Goal: Transaction & Acquisition: Download file/media

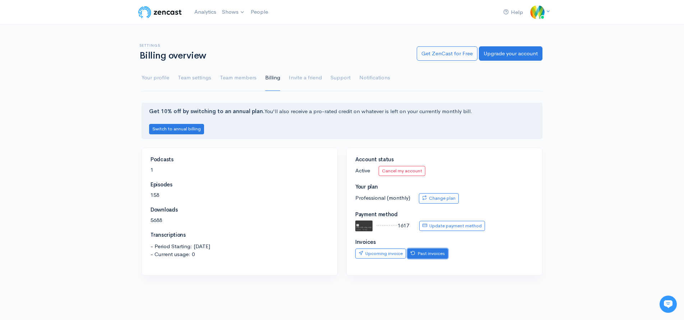
click at [418, 254] on link "Past invoices" at bounding box center [428, 254] width 41 height 10
click at [417, 255] on link "Past invoices" at bounding box center [428, 254] width 41 height 10
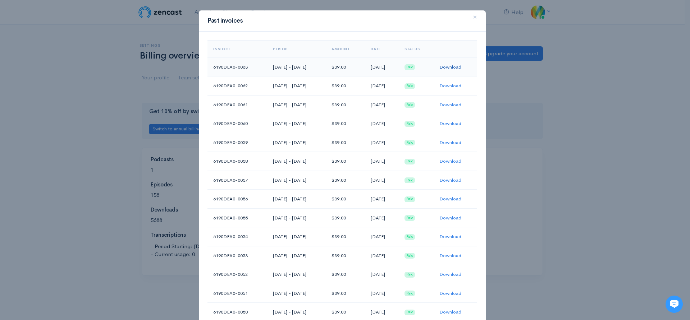
click at [452, 66] on link "Download" at bounding box center [450, 67] width 22 height 6
click at [473, 17] on span "×" at bounding box center [475, 17] width 4 height 10
